Goal: Information Seeking & Learning: Learn about a topic

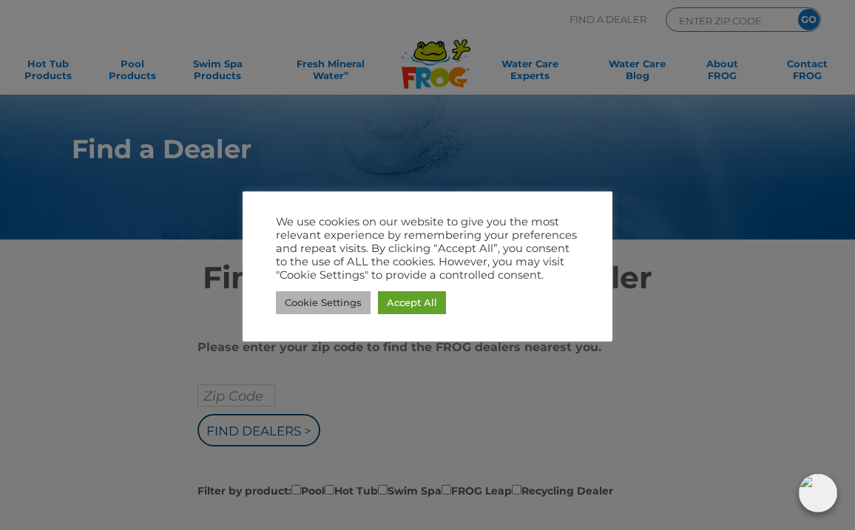
click at [335, 307] on link "Cookie Settings" at bounding box center [323, 302] width 95 height 23
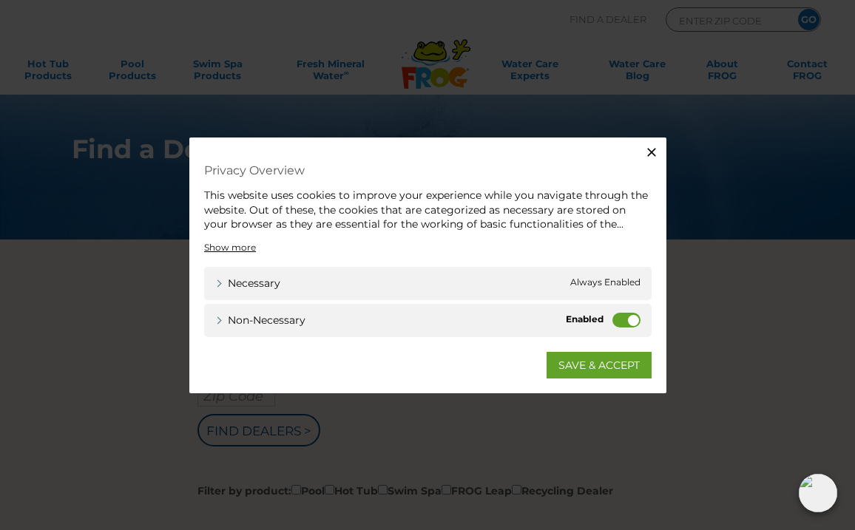
click at [618, 320] on label "Non-necessary" at bounding box center [627, 319] width 28 height 15
click at [0, 0] on input "Non-necessary" at bounding box center [0, 0] width 0 height 0
click at [218, 320] on link "Non-necessary" at bounding box center [260, 320] width 90 height 16
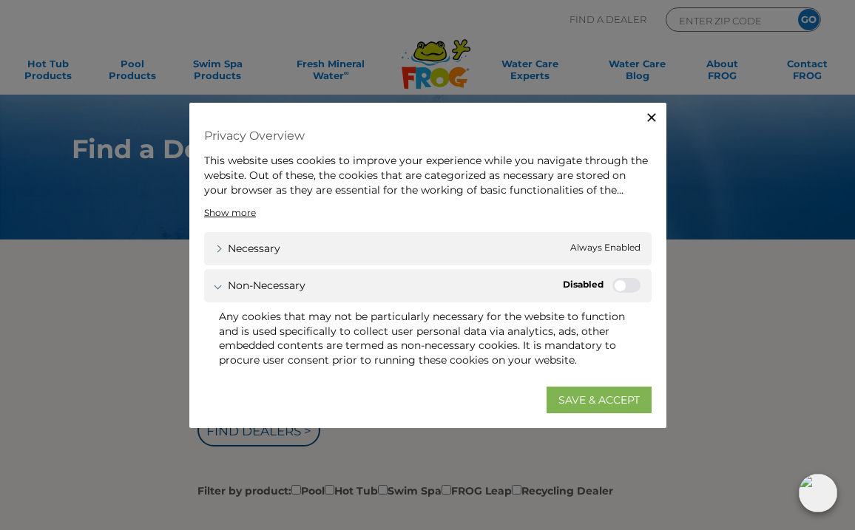
click at [582, 399] on link "SAVE & ACCEPT" at bounding box center [599, 399] width 105 height 27
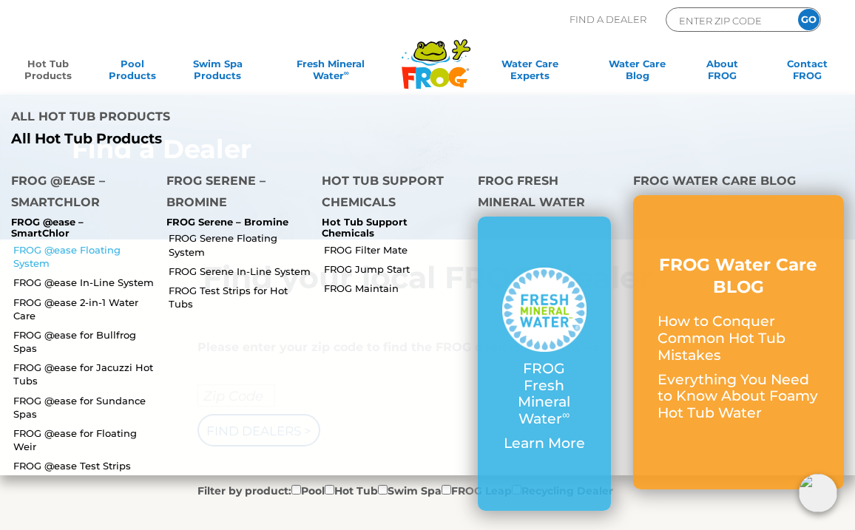
click at [90, 243] on link "FROG @ease Floating System" at bounding box center [84, 256] width 142 height 27
